Goal: Find specific page/section: Find specific page/section

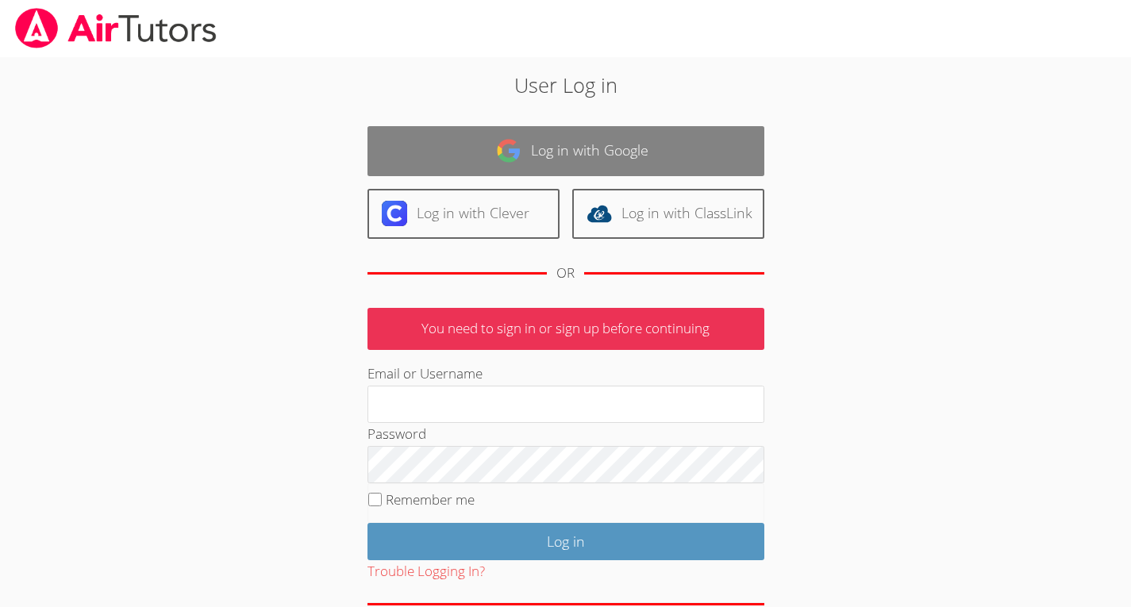
click at [585, 141] on link "Log in with Google" at bounding box center [565, 151] width 397 height 50
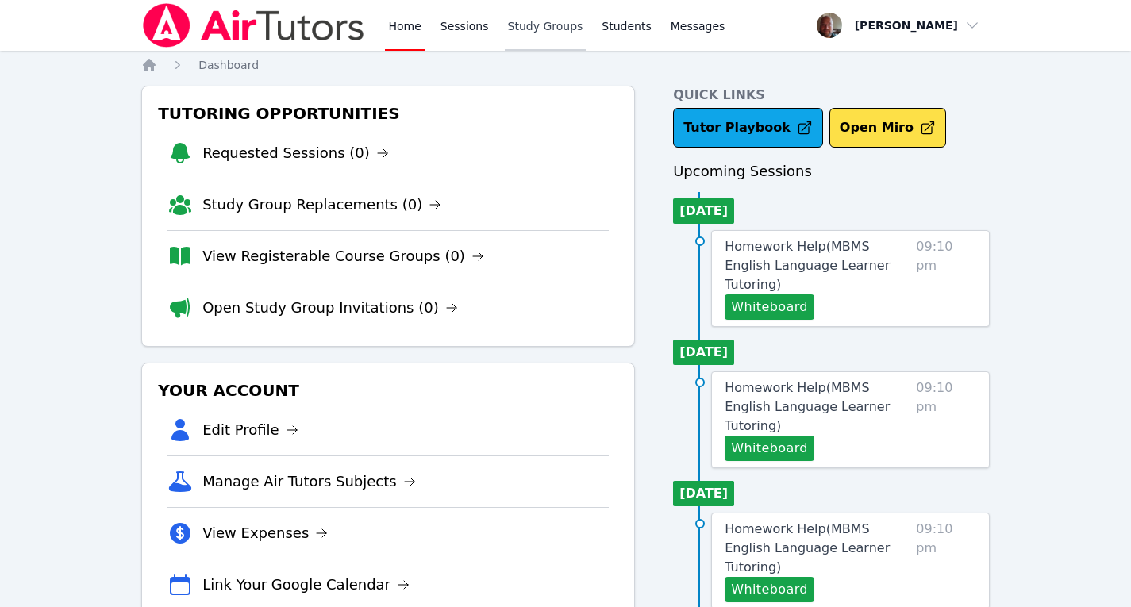
click at [541, 24] on link "Study Groups" at bounding box center [546, 25] width 82 height 51
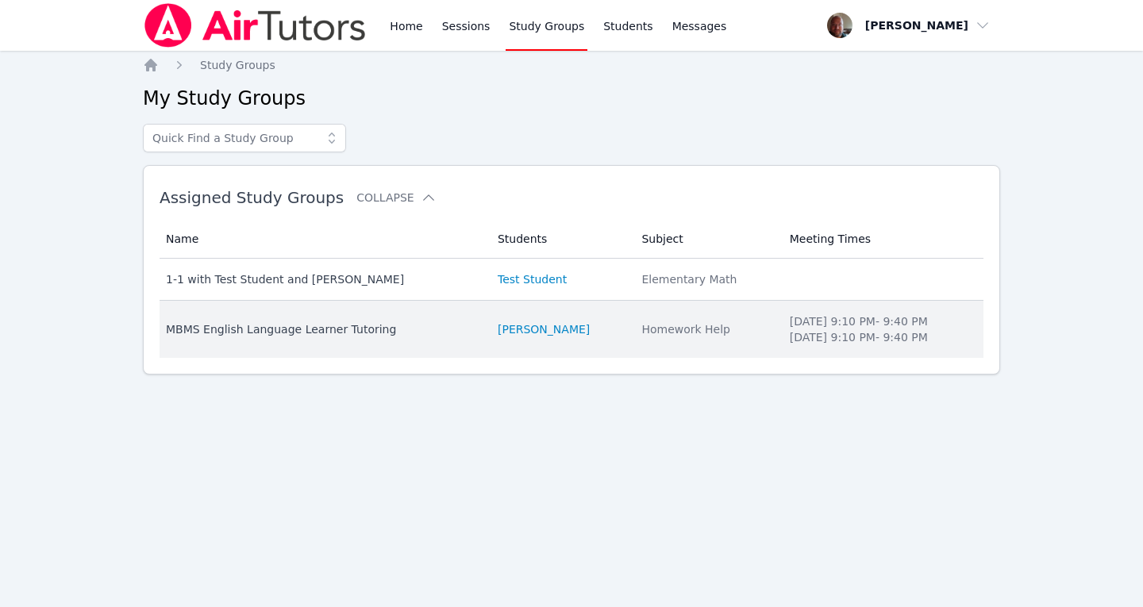
click at [337, 328] on div "MBMS English Language Learner Tutoring" at bounding box center [322, 329] width 313 height 16
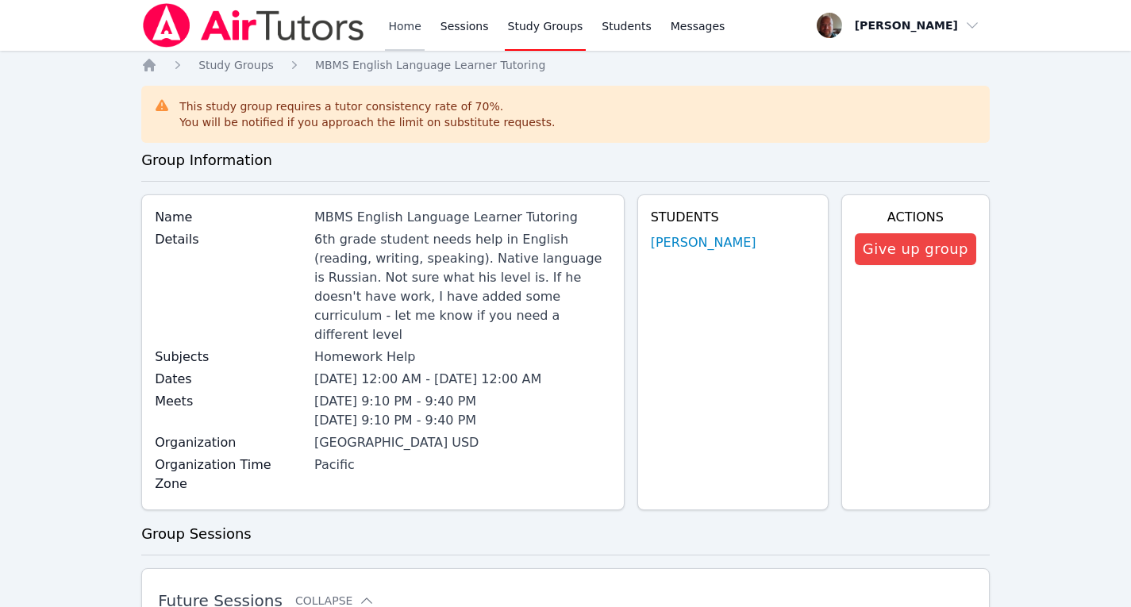
click at [400, 26] on link "Home" at bounding box center [404, 25] width 39 height 51
